Goal: Transaction & Acquisition: Book appointment/travel/reservation

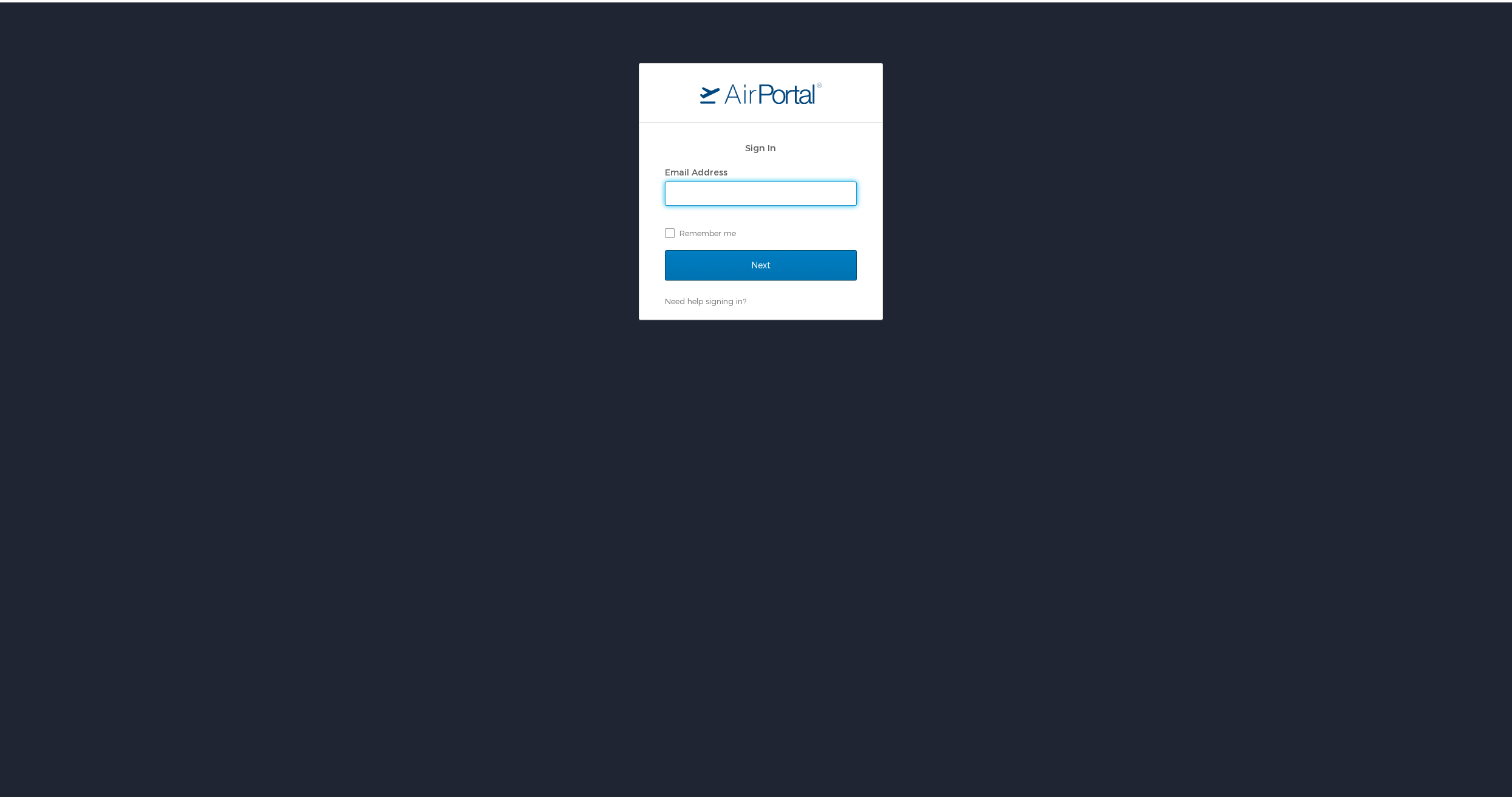
type input "jdancook@iaob.org"
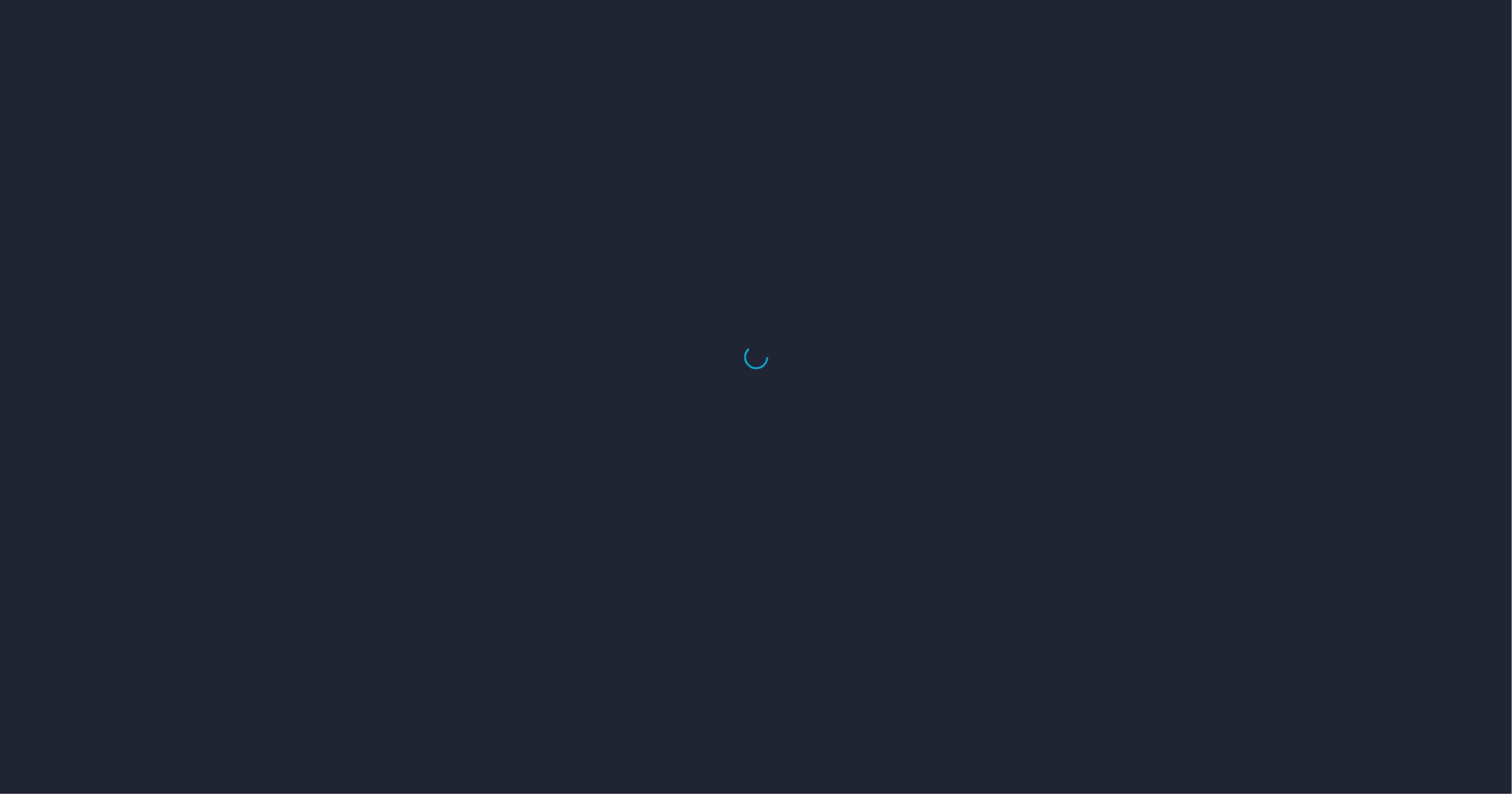
select select "US"
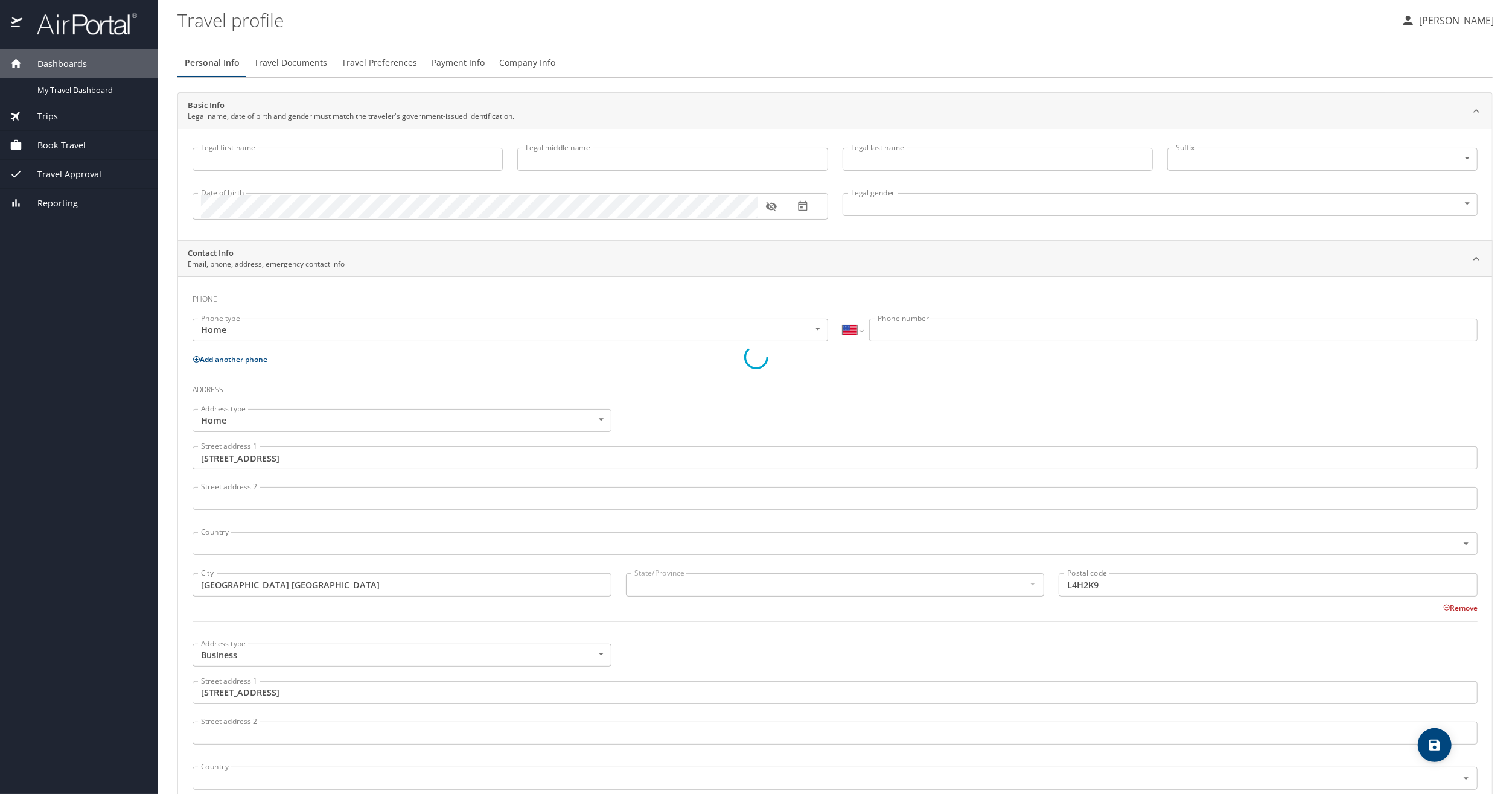
type input "[PERSON_NAME]"
type input "Cook"
type input "[DEMOGRAPHIC_DATA]"
type input "[PERSON_NAME]"
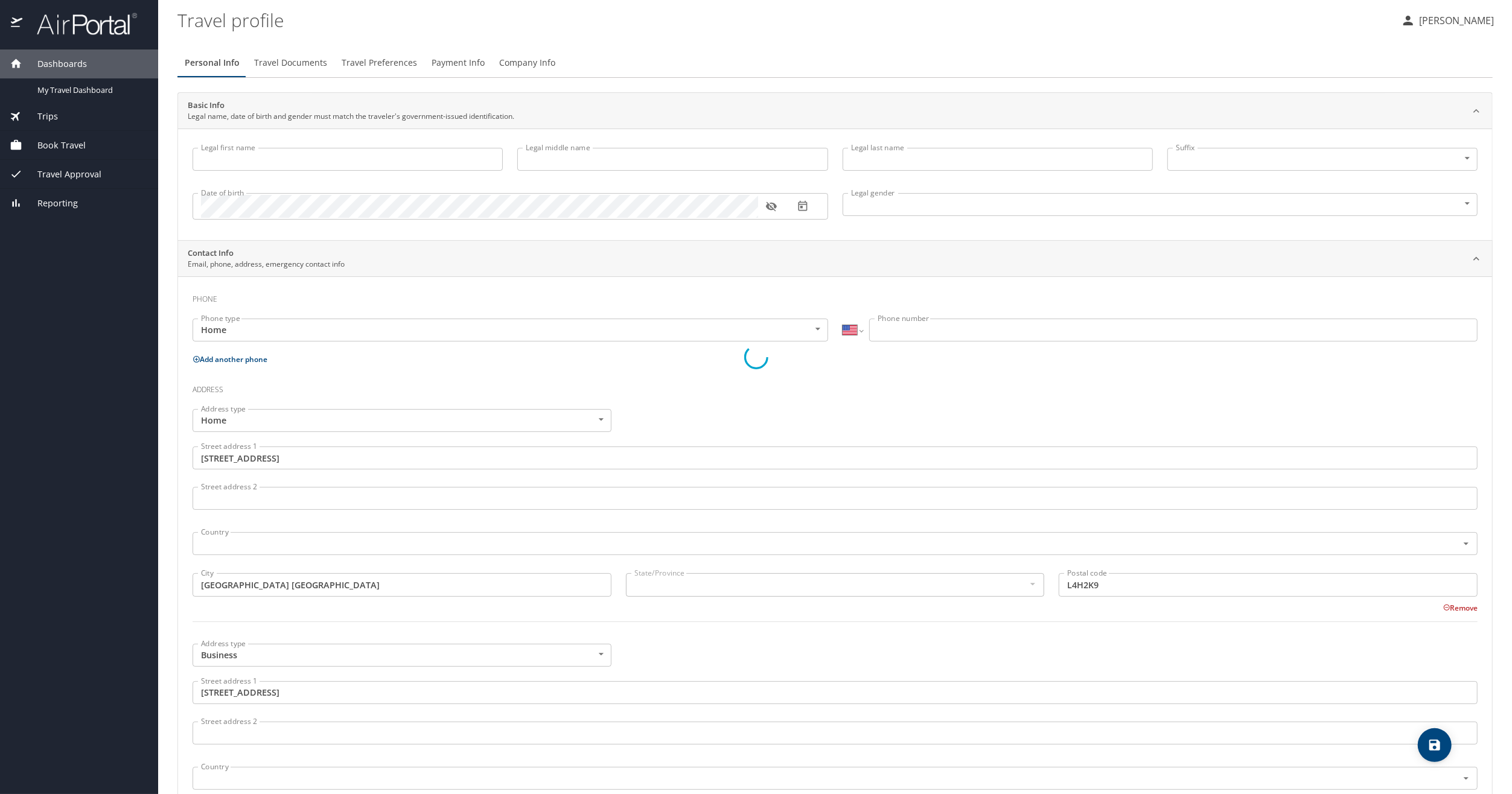
type input "F Cook"
select select "CA"
type input "[PHONE_NUMBER]"
type input "[PERSON_NAME][EMAIL_ADDRESS][DOMAIN_NAME]"
type input "[GEOGRAPHIC_DATA]"
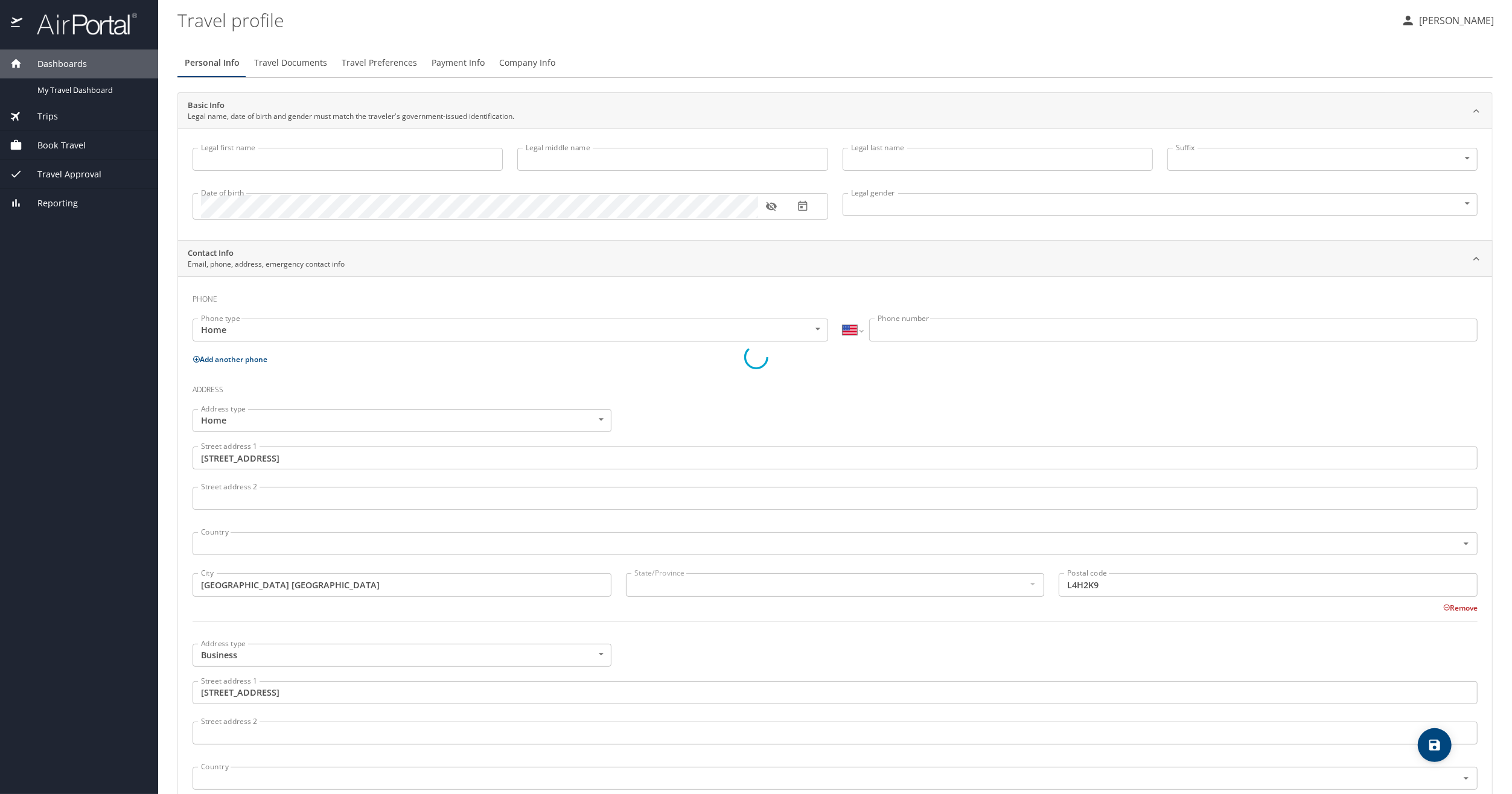
type input "[GEOGRAPHIC_DATA]"
type input "[US_STATE]"
type input "[GEOGRAPHIC_DATA]"
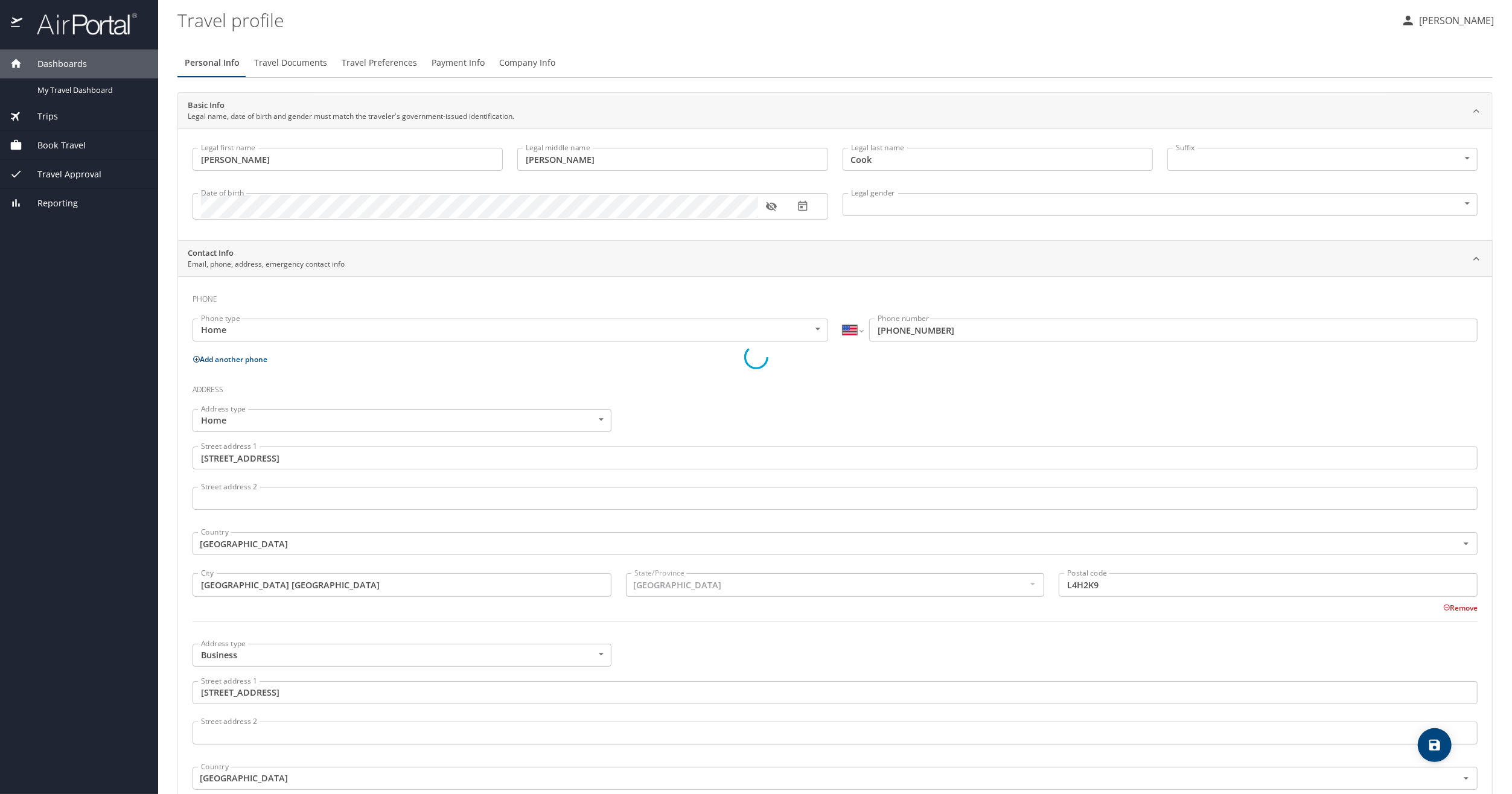
select select "CA"
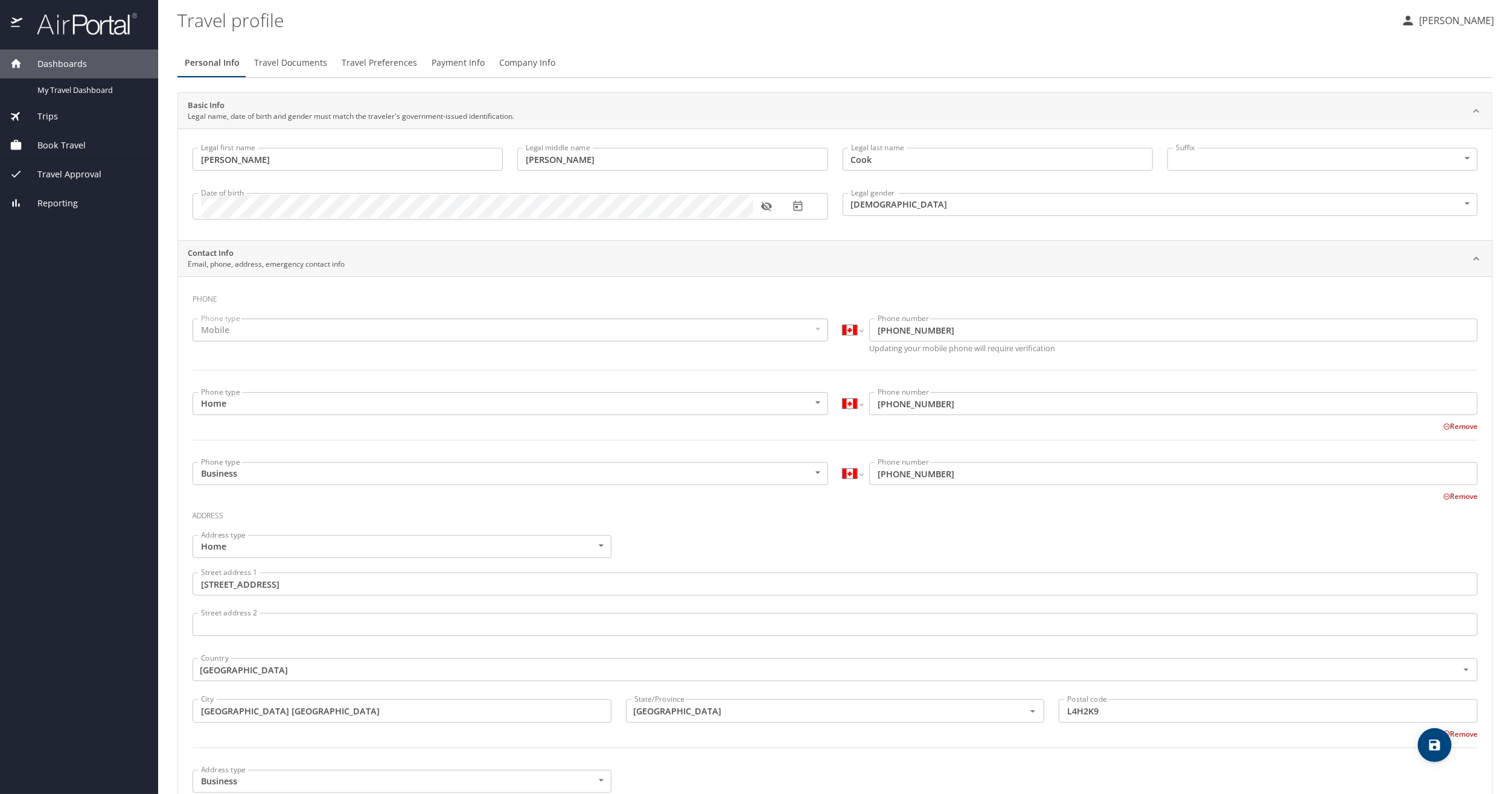
click at [70, 139] on span "Book Travel" at bounding box center [54, 146] width 63 height 14
click at [68, 118] on span "Book Travel" at bounding box center [54, 122] width 63 height 14
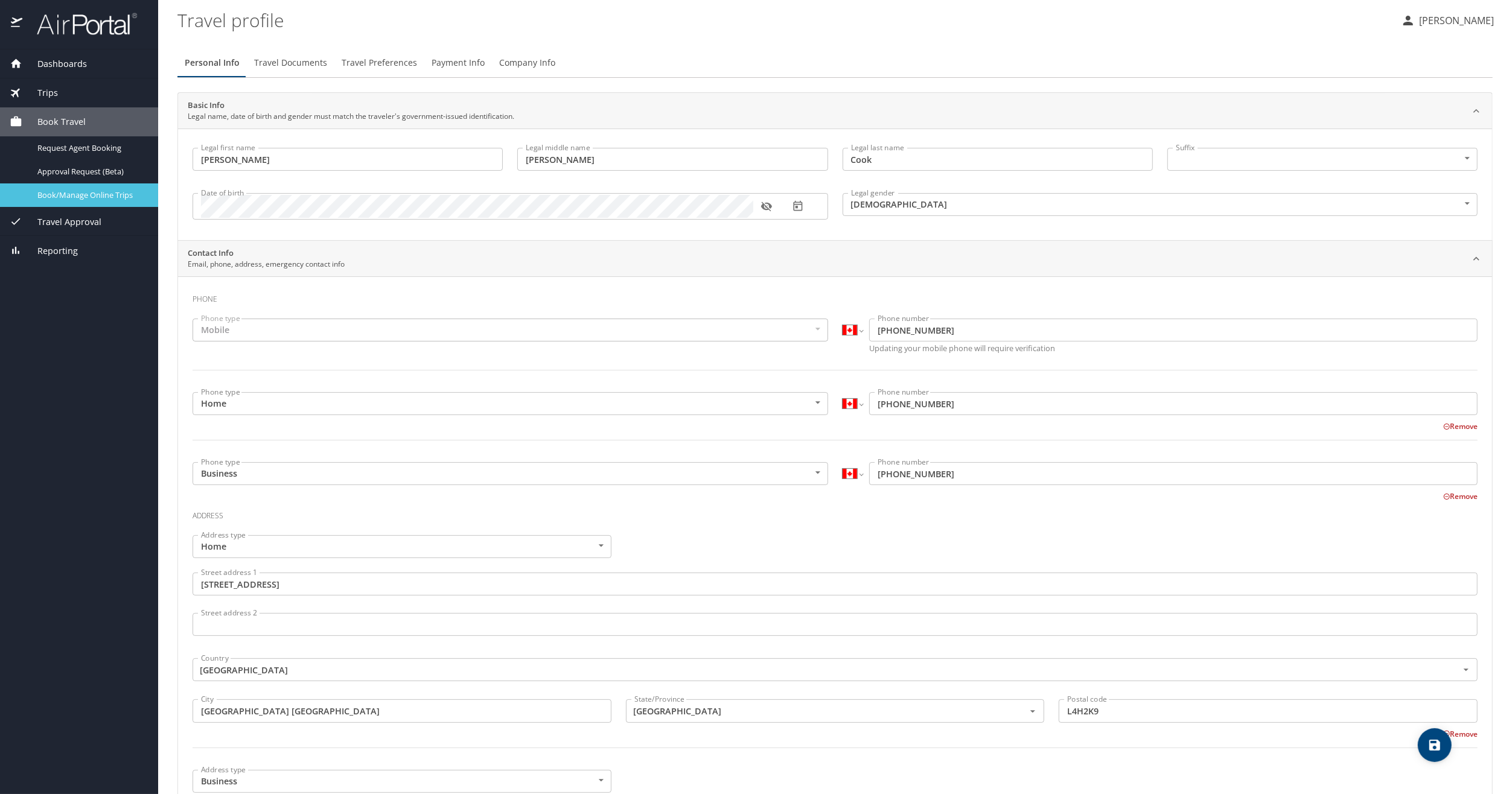
click at [90, 190] on span "Book/Manage Online Trips" at bounding box center [90, 195] width 106 height 11
